Goal: Task Accomplishment & Management: Manage account settings

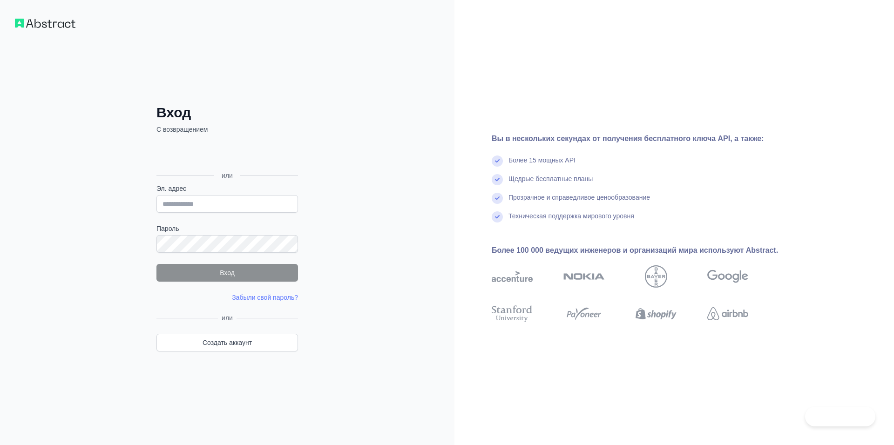
click at [56, 27] on img at bounding box center [45, 23] width 61 height 9
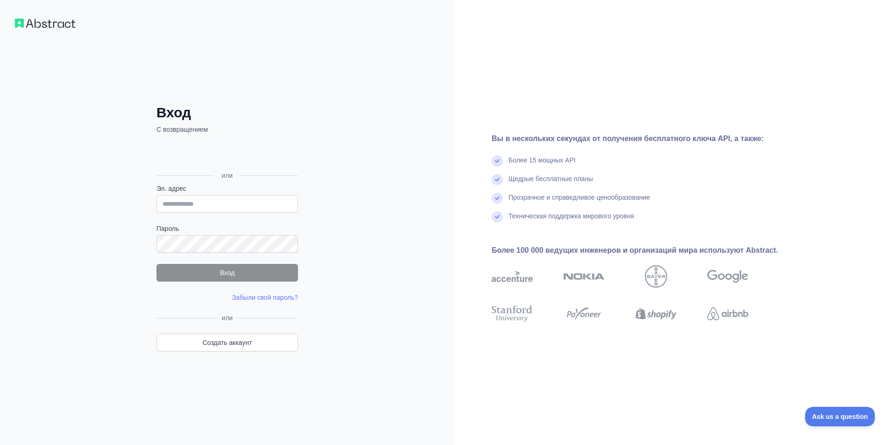
click at [56, 27] on img at bounding box center [45, 23] width 61 height 9
click at [171, 128] on p "С возвращением" at bounding box center [226, 129] width 141 height 9
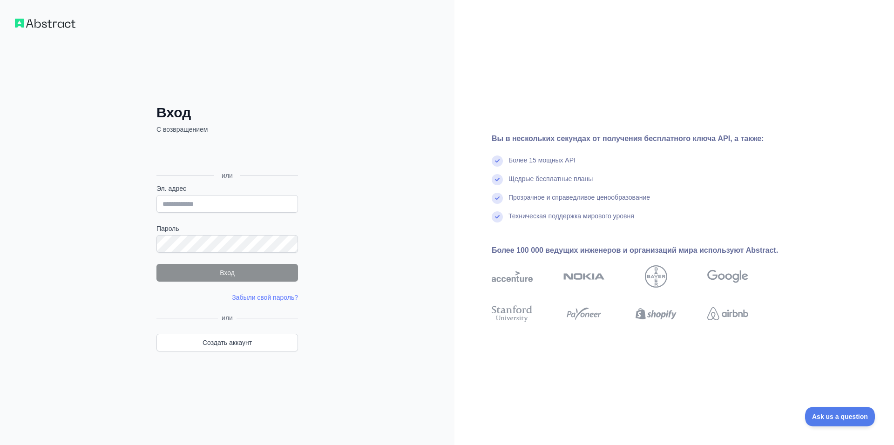
click at [44, 35] on div "Вход С возвращением или [PERSON_NAME]. адрес [PERSON_NAME] Вход Забыли свой пар…" at bounding box center [227, 222] width 454 height 445
